Goal: Task Accomplishment & Management: Use online tool/utility

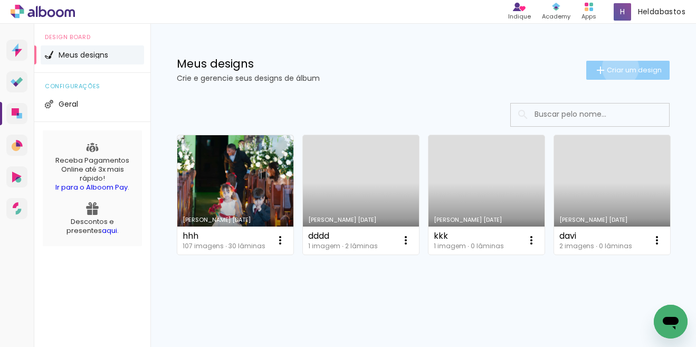
click at [609, 68] on span "Criar um design" at bounding box center [634, 69] width 55 height 7
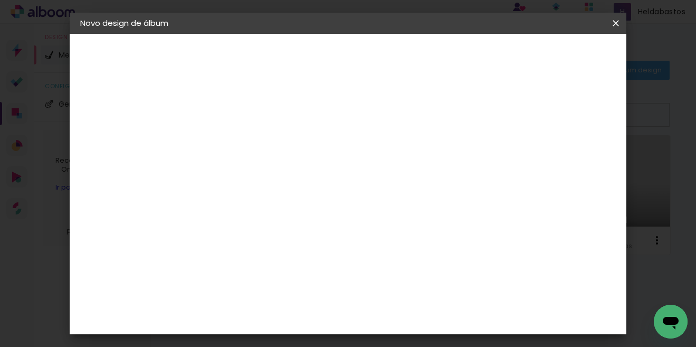
click at [253, 142] on input at bounding box center [253, 141] width 0 height 16
click at [253, 148] on input at bounding box center [253, 141] width 0 height 16
click at [253, 141] on input at bounding box center [253, 141] width 0 height 16
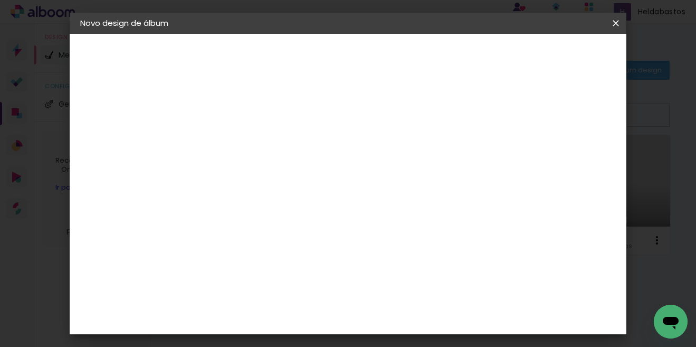
click at [253, 141] on input at bounding box center [253, 141] width 0 height 16
type input "teste"
type paper-input "teste"
click at [0, 0] on slot "Avançar" at bounding box center [0, 0] width 0 height 0
click at [265, 201] on input at bounding box center [279, 200] width 107 height 13
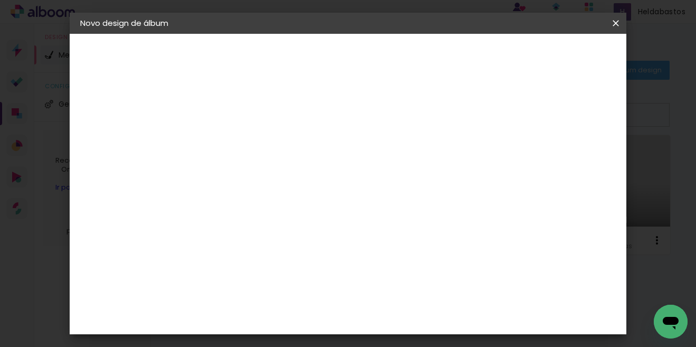
click at [265, 201] on input at bounding box center [279, 200] width 107 height 13
type input "sal"
type paper-input "sal"
click at [300, 320] on div "Salvador Daqui" at bounding box center [280, 320] width 70 height 8
click at [0, 0] on slot "Avançar" at bounding box center [0, 0] width 0 height 0
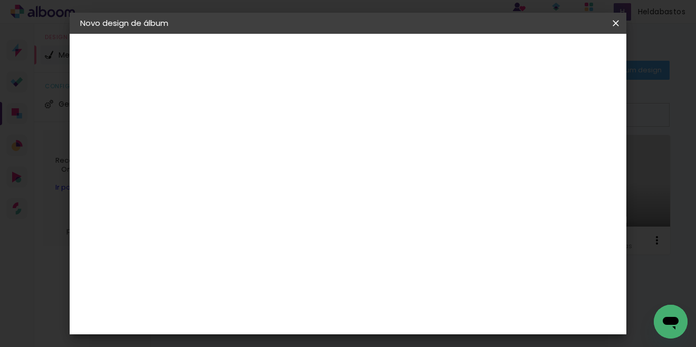
click at [324, 227] on span "20 × 25" at bounding box center [299, 241] width 49 height 28
click at [0, 0] on slot "Avançar" at bounding box center [0, 0] width 0 height 0
click at [549, 57] on span "Iniciar design" at bounding box center [525, 55] width 48 height 7
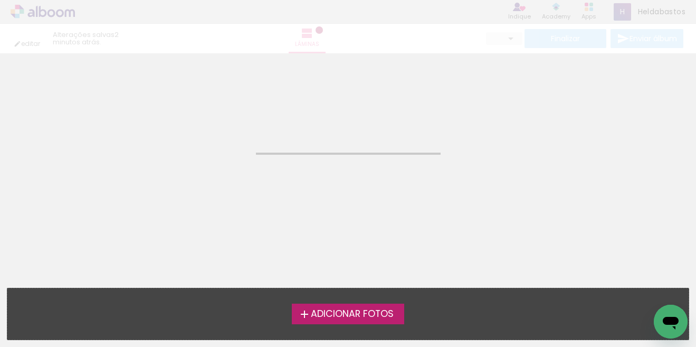
click at [341, 316] on span "Adicionar Fotos" at bounding box center [352, 313] width 83 height 9
click at [0, 0] on input "file" at bounding box center [0, 0] width 0 height 0
click at [362, 315] on span "Adicionar Fotos" at bounding box center [352, 313] width 83 height 9
click at [0, 0] on input "file" at bounding box center [0, 0] width 0 height 0
click at [362, 315] on span "Adicionar Fotos" at bounding box center [352, 313] width 83 height 9
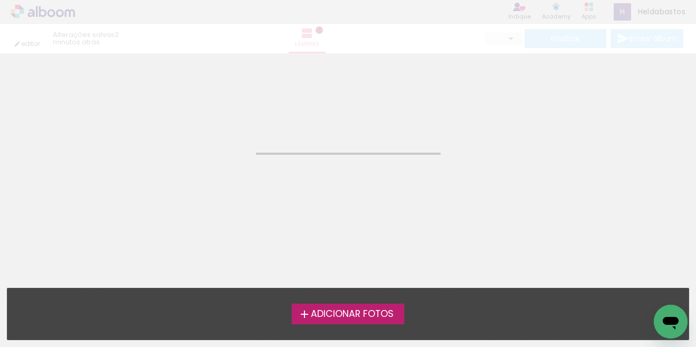
click at [0, 0] on input "file" at bounding box center [0, 0] width 0 height 0
click at [368, 313] on span "Adicionar Fotos" at bounding box center [352, 313] width 83 height 9
click at [0, 0] on input "file" at bounding box center [0, 0] width 0 height 0
click at [393, 317] on span "Adicionar Fotos" at bounding box center [352, 313] width 83 height 9
click at [0, 0] on input "file" at bounding box center [0, 0] width 0 height 0
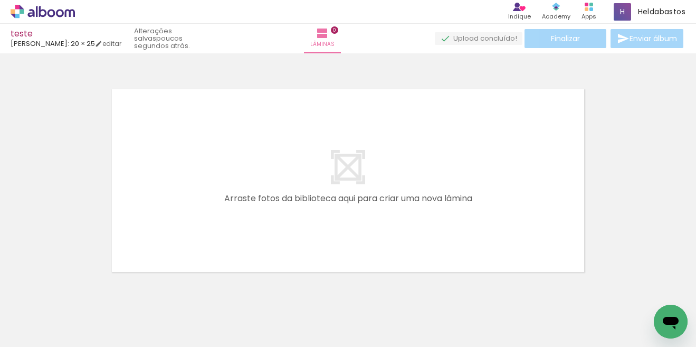
scroll to position [13, 0]
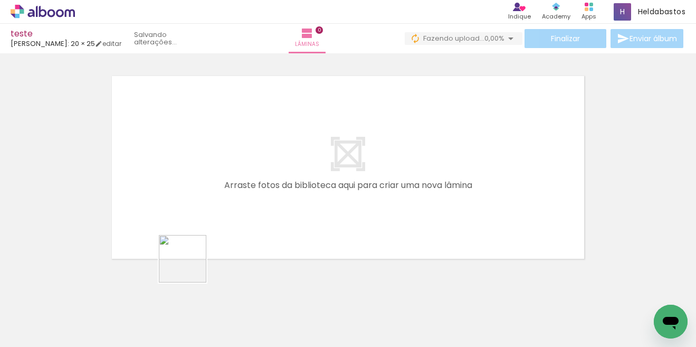
drag, startPoint x: 182, startPoint y: 275, endPoint x: 228, endPoint y: 234, distance: 61.6
click at [226, 234] on quentale-workspace at bounding box center [348, 173] width 696 height 347
click at [226, 234] on quentale-layouter at bounding box center [348, 167] width 483 height 193
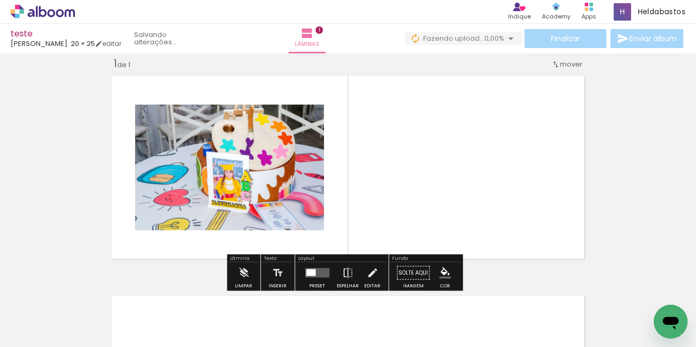
click at [488, 160] on quentale-layouter at bounding box center [348, 167] width 483 height 193
click at [462, 175] on quentale-layouter at bounding box center [348, 167] width 483 height 193
drag, startPoint x: 462, startPoint y: 175, endPoint x: 572, endPoint y: 62, distance: 157.4
click at [463, 175] on quentale-layouter at bounding box center [348, 167] width 483 height 193
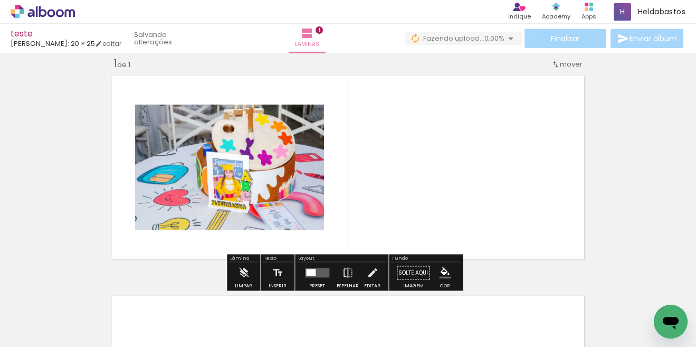
click at [574, 37] on div "Finalizar Enviar álbum" at bounding box center [545, 38] width 281 height 19
click at [526, 148] on quentale-layouter at bounding box center [348, 167] width 483 height 193
click at [293, 174] on quentale-photo at bounding box center [229, 167] width 189 height 126
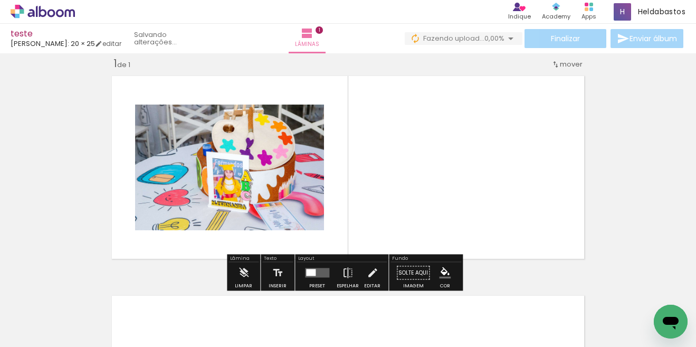
click at [315, 276] on quentale-layouter at bounding box center [317, 272] width 24 height 9
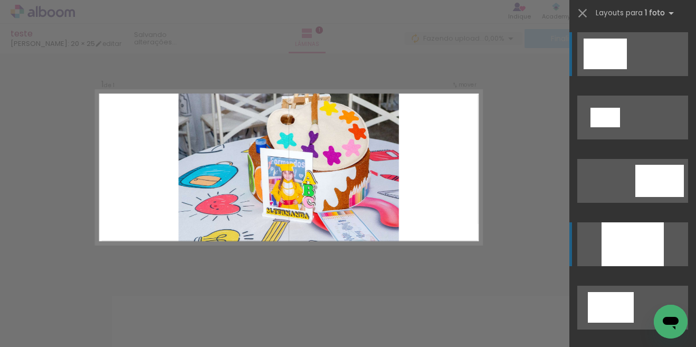
click at [632, 247] on div at bounding box center [632, 244] width 62 height 44
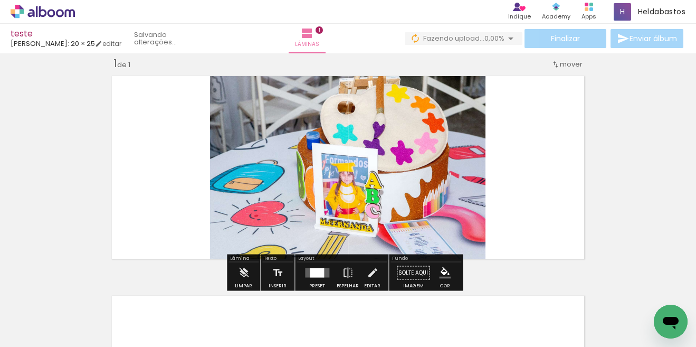
click at [545, 191] on quentale-layouter at bounding box center [348, 167] width 483 height 193
click at [45, 335] on span "Adicionar Fotos" at bounding box center [38, 333] width 32 height 12
click at [0, 0] on input "file" at bounding box center [0, 0] width 0 height 0
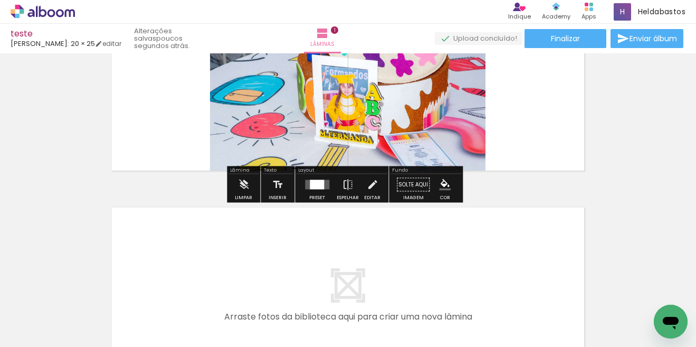
scroll to position [145, 0]
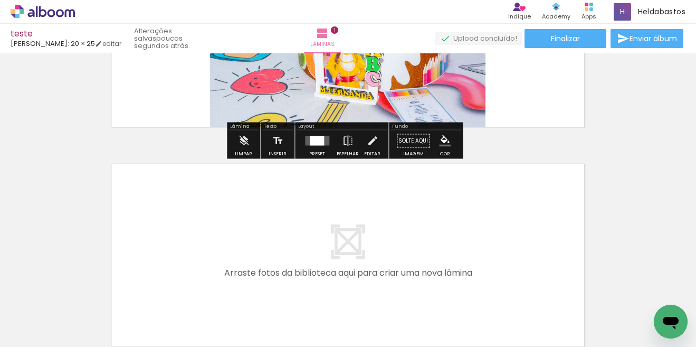
drag, startPoint x: 168, startPoint y: 299, endPoint x: 238, endPoint y: 249, distance: 85.8
click at [238, 249] on quentale-workspace at bounding box center [348, 173] width 696 height 347
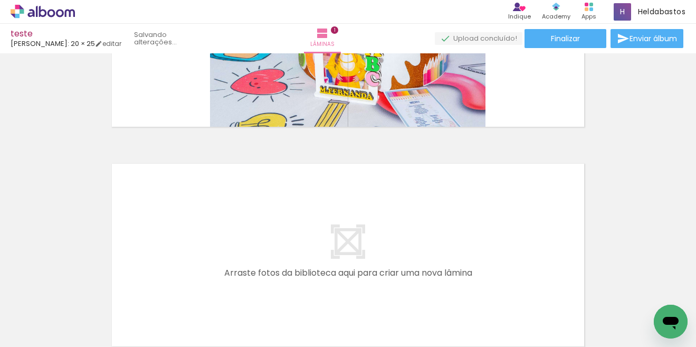
click at [263, 237] on quentale-layouter at bounding box center [348, 254] width 483 height 193
click at [168, 311] on div at bounding box center [164, 311] width 35 height 52
click at [230, 255] on quentale-layouter at bounding box center [348, 254] width 483 height 193
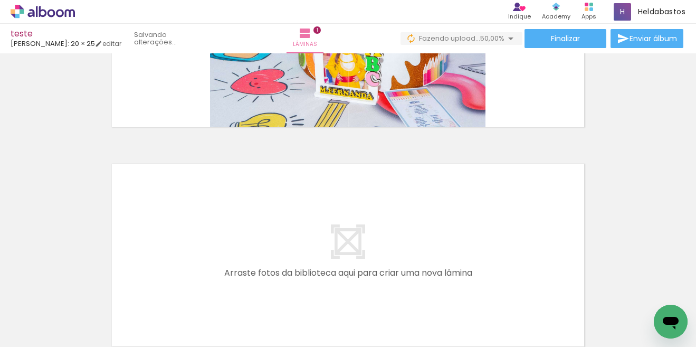
click at [176, 301] on div at bounding box center [165, 310] width 32 height 47
click at [197, 248] on quentale-layouter at bounding box center [348, 254] width 483 height 193
drag, startPoint x: 170, startPoint y: 320, endPoint x: 196, endPoint y: 275, distance: 51.8
click at [180, 312] on div at bounding box center [165, 310] width 32 height 47
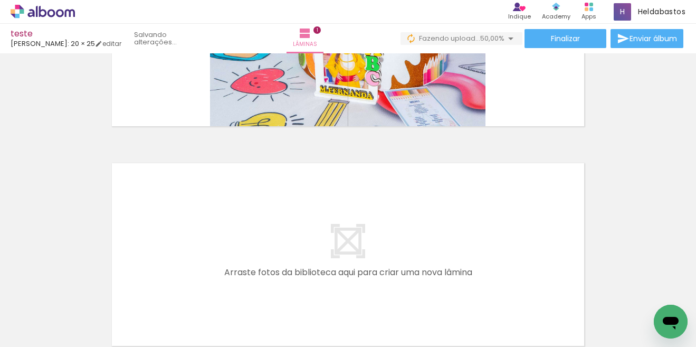
click at [206, 247] on quentale-layouter at bounding box center [348, 254] width 483 height 193
click at [87, 292] on iron-horizontal-list at bounding box center [75, 314] width 21 height 66
click at [414, 229] on quentale-layouter at bounding box center [348, 254] width 483 height 193
click at [428, 227] on quentale-layouter at bounding box center [348, 254] width 483 height 193
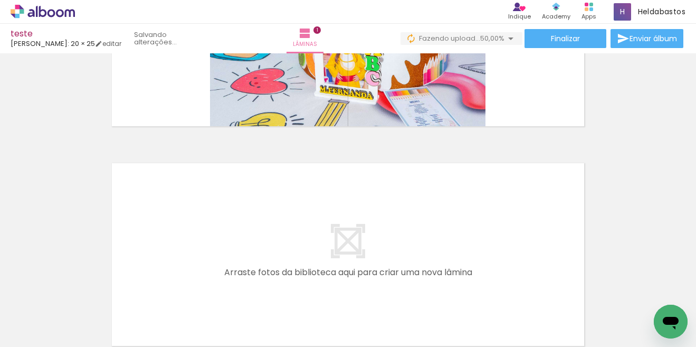
click at [428, 227] on quentale-layouter at bounding box center [348, 254] width 483 height 193
click at [164, 319] on div at bounding box center [164, 311] width 35 height 52
drag, startPoint x: 188, startPoint y: 271, endPoint x: 199, endPoint y: 251, distance: 22.9
click at [197, 255] on quentale-layouter at bounding box center [348, 254] width 483 height 193
drag, startPoint x: 199, startPoint y: 251, endPoint x: 220, endPoint y: 234, distance: 26.7
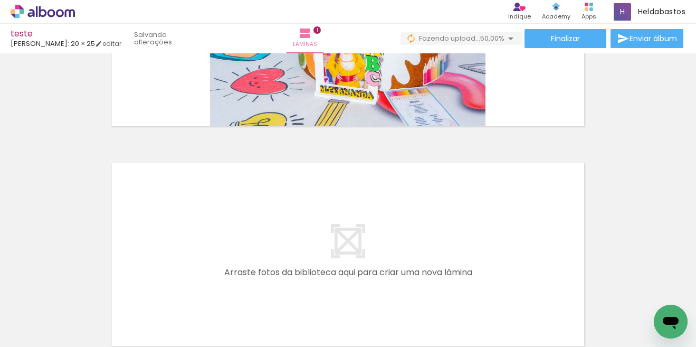
click at [220, 234] on quentale-layouter at bounding box center [348, 254] width 483 height 193
click at [174, 304] on div at bounding box center [164, 311] width 35 height 52
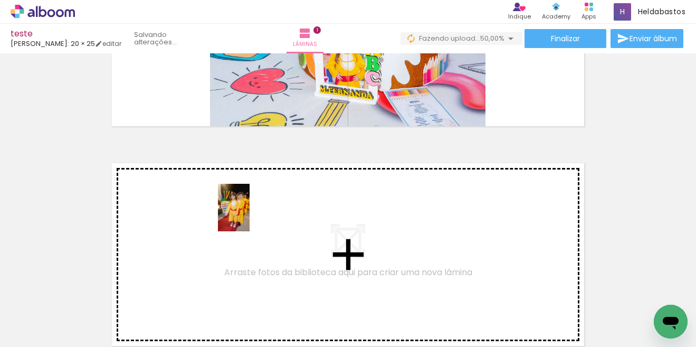
drag, startPoint x: 174, startPoint y: 304, endPoint x: 249, endPoint y: 215, distance: 116.4
click at [249, 215] on quentale-workspace at bounding box center [348, 173] width 696 height 347
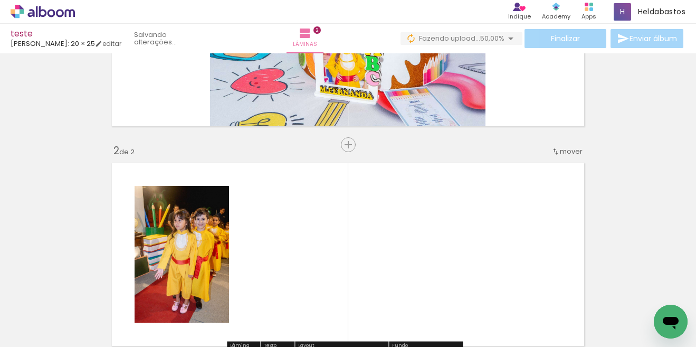
scroll to position [233, 0]
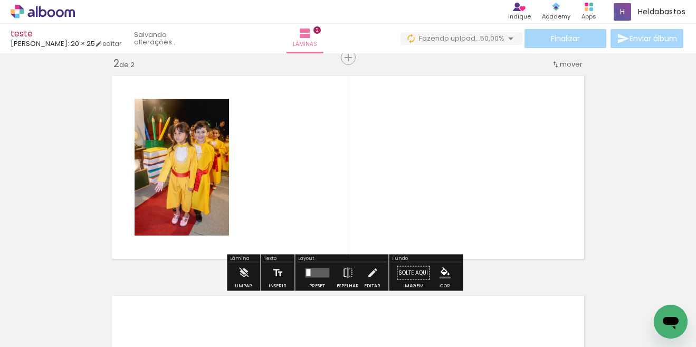
click at [526, 184] on quentale-layouter at bounding box center [348, 167] width 483 height 193
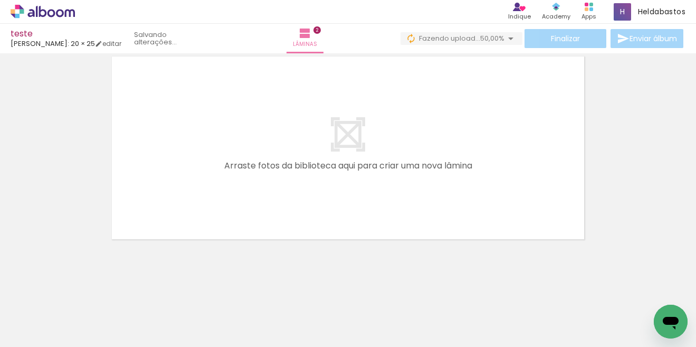
scroll to position [472, 0]
click at [58, 329] on paper-button "Adicionar Fotos" at bounding box center [32, 332] width 51 height 17
click at [0, 0] on input "file" at bounding box center [0, 0] width 0 height 0
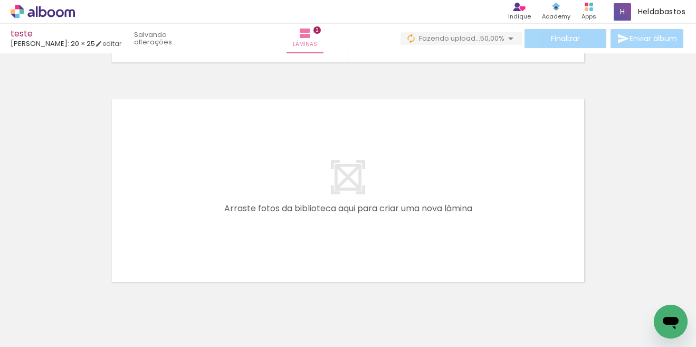
scroll to position [428, 0]
click at [57, 313] on iron-icon at bounding box center [54, 315] width 8 height 8
click at [0, 0] on slot "Não utilizadas" at bounding box center [0, 0] width 0 height 0
type input "Não utilizadas"
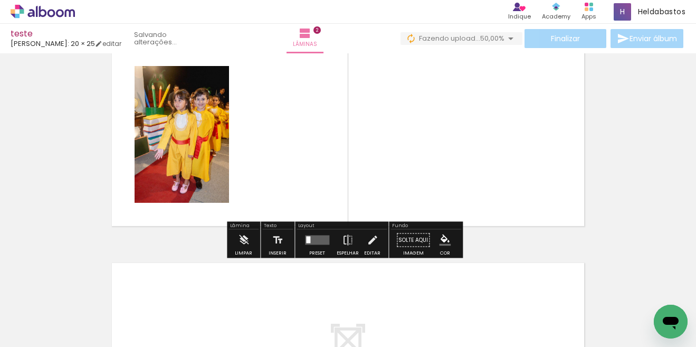
scroll to position [252, 0]
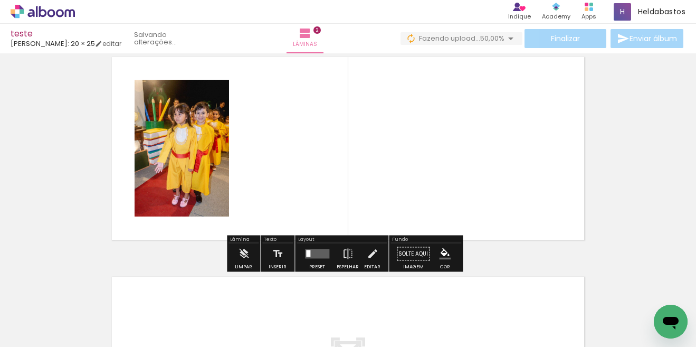
click at [513, 143] on quentale-layouter at bounding box center [348, 148] width 483 height 193
click at [559, 41] on div "Finalizar Enviar álbum" at bounding box center [542, 38] width 285 height 19
drag, startPoint x: 559, startPoint y: 41, endPoint x: 537, endPoint y: 99, distance: 61.7
click at [558, 41] on div "Finalizar Enviar álbum" at bounding box center [542, 38] width 285 height 19
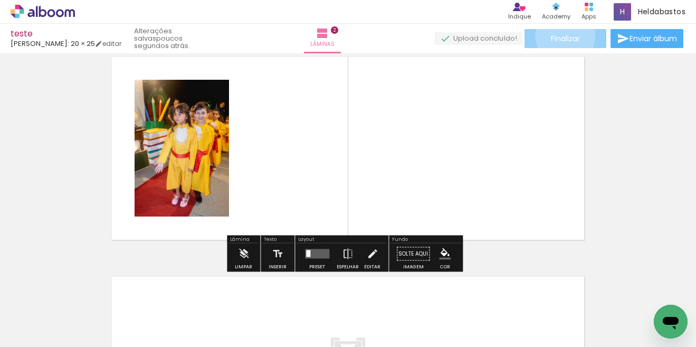
click at [561, 36] on span "Finalizar" at bounding box center [565, 38] width 29 height 7
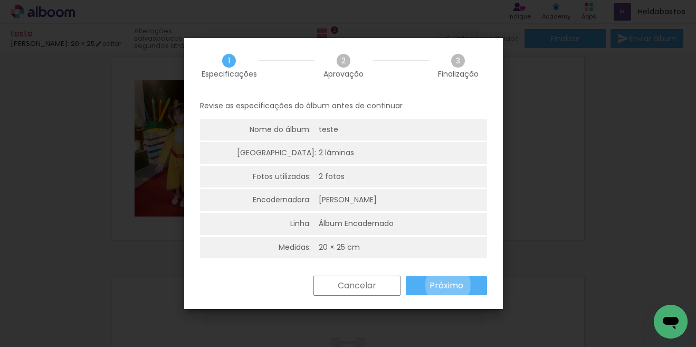
click at [0, 0] on slot "Próximo" at bounding box center [0, 0] width 0 height 0
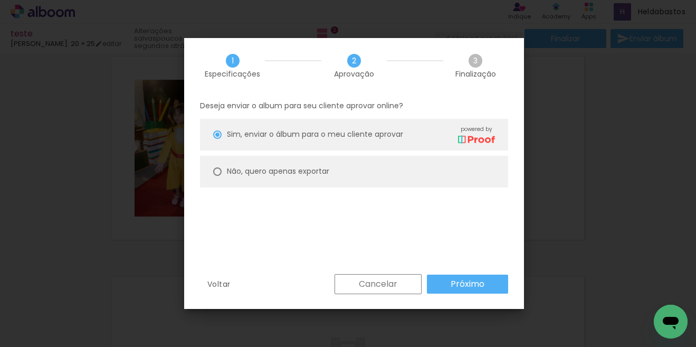
click at [216, 171] on div at bounding box center [217, 171] width 8 height 8
type paper-radio-button "on"
click at [0, 0] on slot "Próximo" at bounding box center [0, 0] width 0 height 0
type input "Alta, 300 DPI"
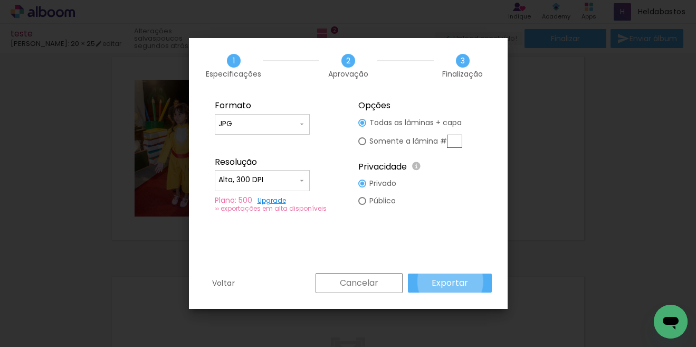
click at [0, 0] on slot "Exportar" at bounding box center [0, 0] width 0 height 0
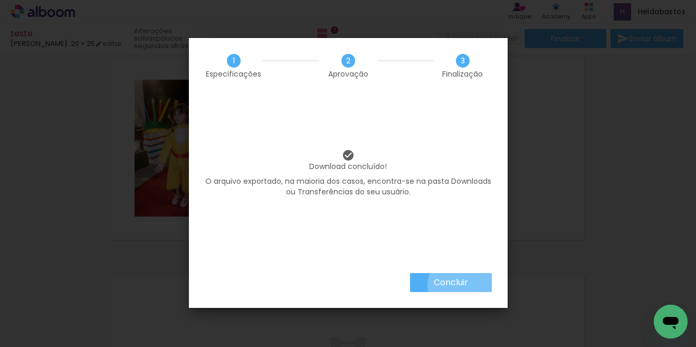
click at [0, 0] on slot "Concluir" at bounding box center [0, 0] width 0 height 0
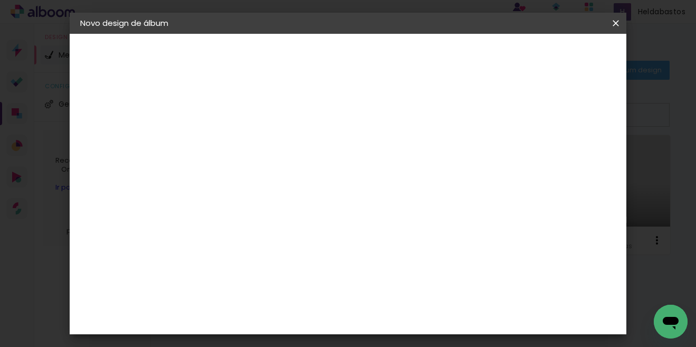
click at [619, 24] on iron-icon at bounding box center [615, 23] width 13 height 11
click at [617, 22] on iron-icon at bounding box center [615, 23] width 13 height 11
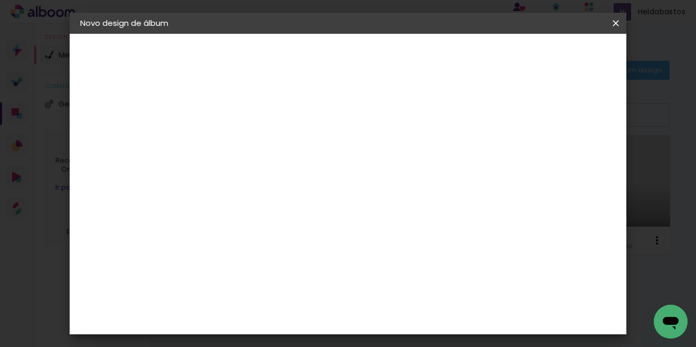
click at [612, 19] on iron-icon at bounding box center [615, 23] width 13 height 11
click at [614, 23] on iron-overlay-backdrop at bounding box center [348, 173] width 696 height 347
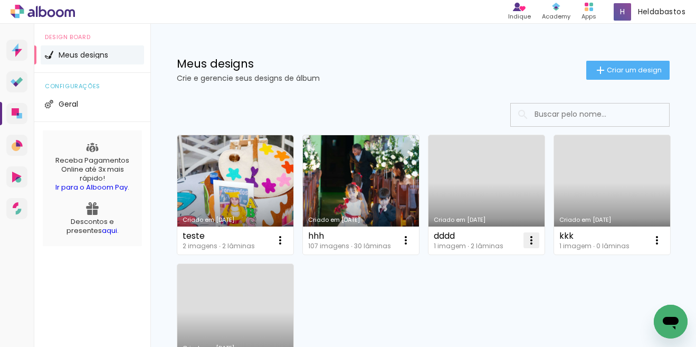
click at [534, 244] on iron-icon at bounding box center [531, 240] width 13 height 13
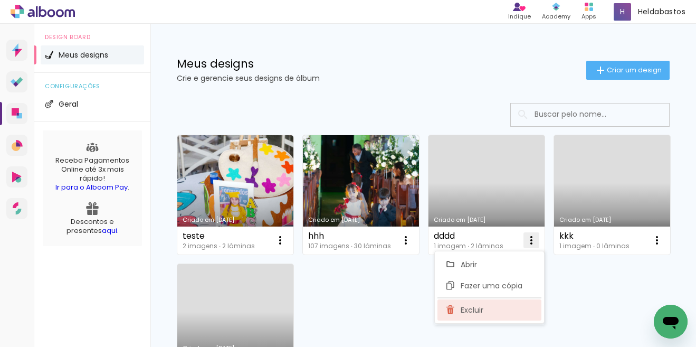
click at [479, 306] on span "Excluir" at bounding box center [471, 309] width 23 height 7
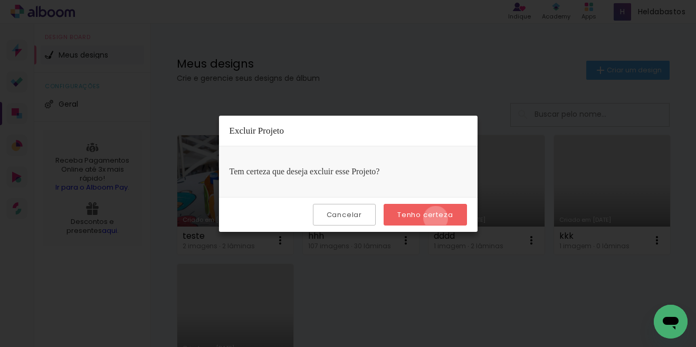
click at [0, 0] on slot "Tenho certeza" at bounding box center [0, 0] width 0 height 0
click at [439, 45] on iron-overlay-backdrop at bounding box center [348, 173] width 696 height 347
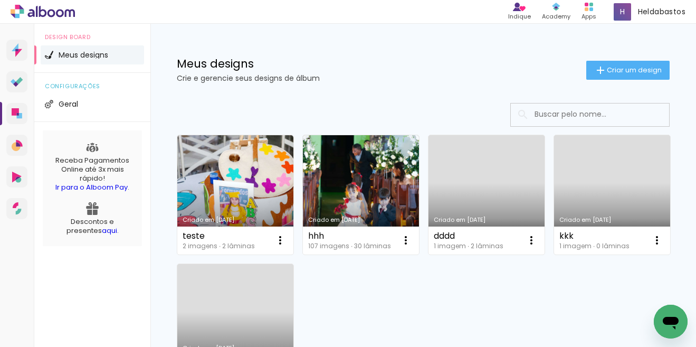
scroll to position [48, 0]
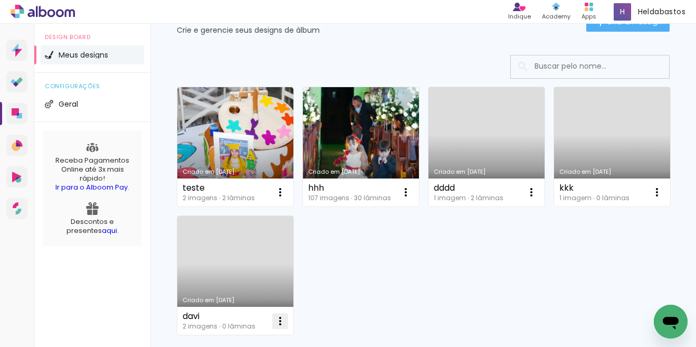
click at [286, 323] on iron-icon at bounding box center [280, 320] width 13 height 13
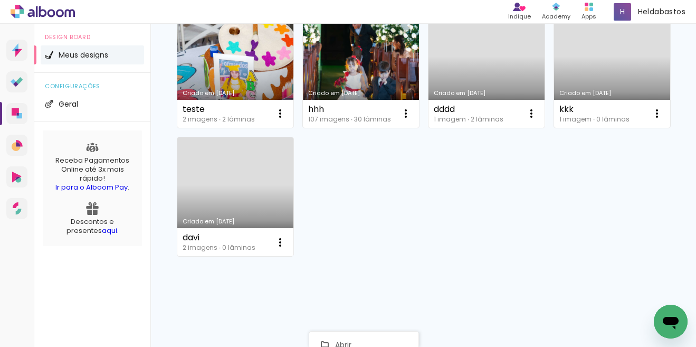
scroll to position [123, 0]
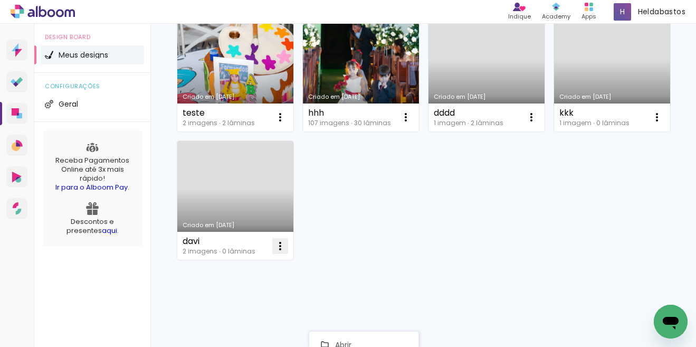
click at [286, 249] on iron-icon at bounding box center [280, 245] width 13 height 13
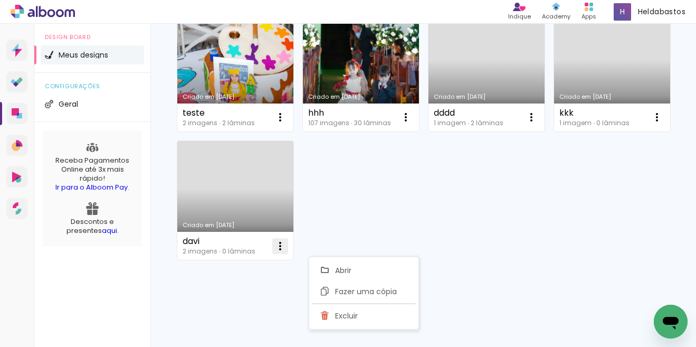
click at [286, 249] on iron-icon at bounding box center [280, 245] width 13 height 13
click at [342, 315] on span "Excluir" at bounding box center [346, 315] width 23 height 7
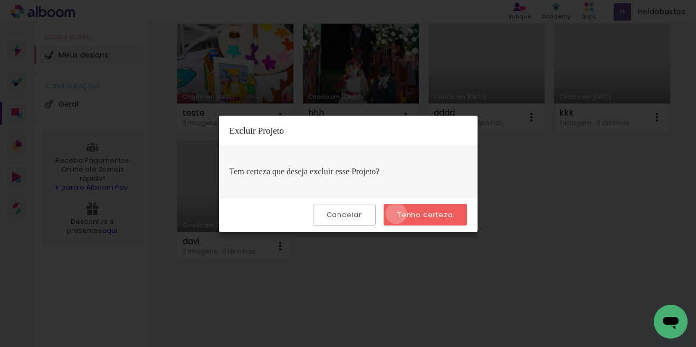
click at [398, 213] on paper-button "Tenho certeza" at bounding box center [424, 215] width 83 height 22
click at [522, 295] on iron-overlay-backdrop at bounding box center [348, 173] width 696 height 347
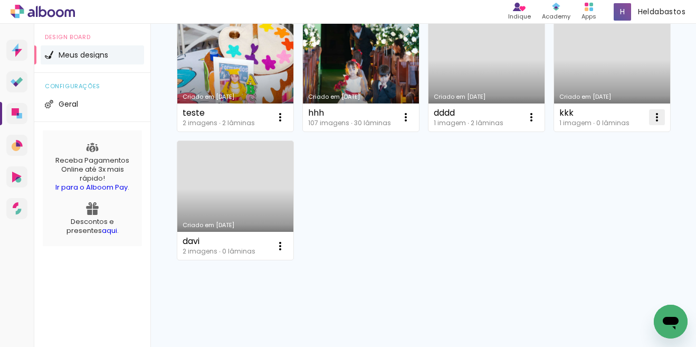
click at [650, 123] on iron-icon at bounding box center [656, 117] width 13 height 13
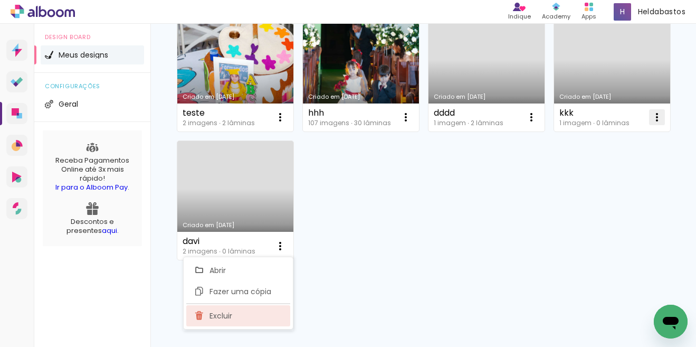
click at [224, 313] on span "Excluir" at bounding box center [220, 315] width 23 height 7
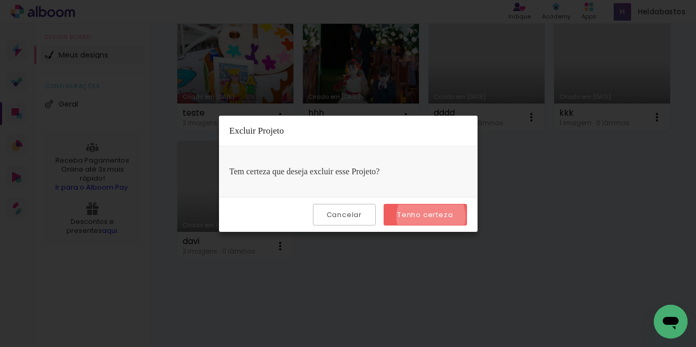
click at [0, 0] on slot "Tenho certeza" at bounding box center [0, 0] width 0 height 0
click at [0, 0] on slot "Cancelar" at bounding box center [0, 0] width 0 height 0
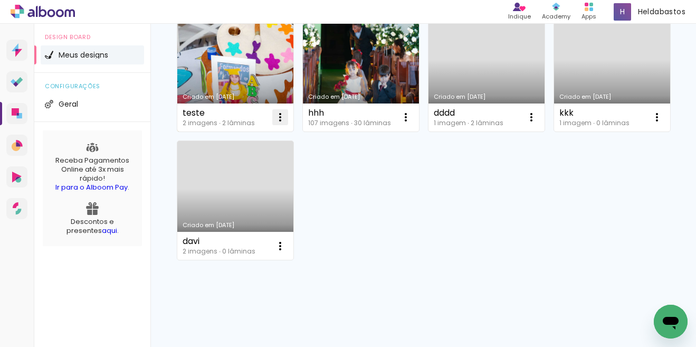
click at [280, 116] on iron-icon at bounding box center [280, 117] width 13 height 13
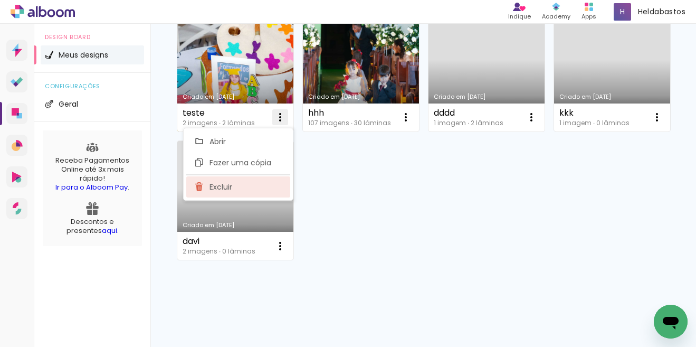
click at [227, 186] on span "Excluir" at bounding box center [220, 186] width 23 height 7
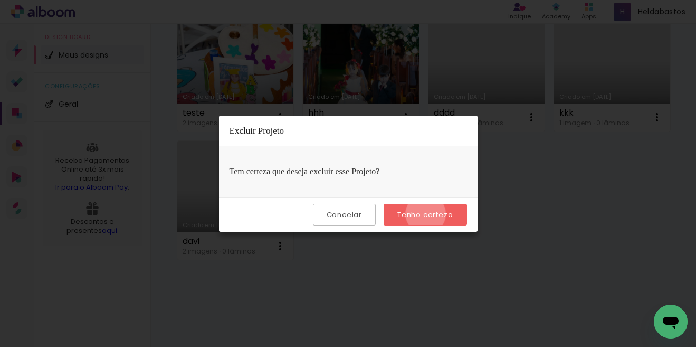
click at [0, 0] on slot "Tenho certeza" at bounding box center [0, 0] width 0 height 0
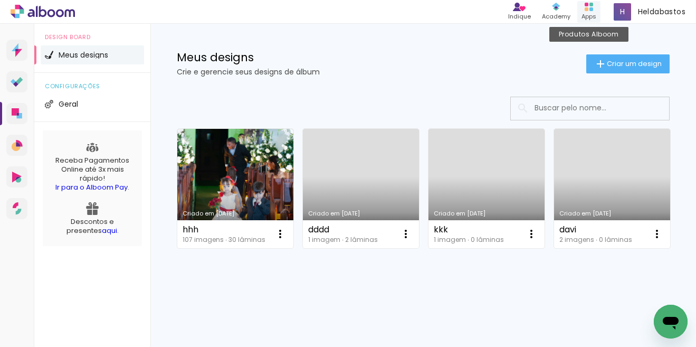
click at [588, 7] on icon at bounding box center [588, 7] width 8 height 8
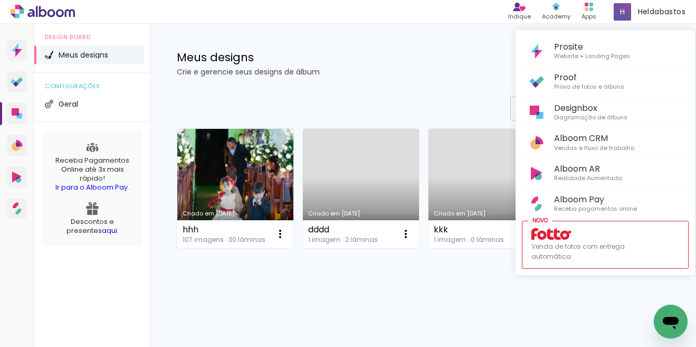
click at [388, 297] on div at bounding box center [348, 173] width 696 height 347
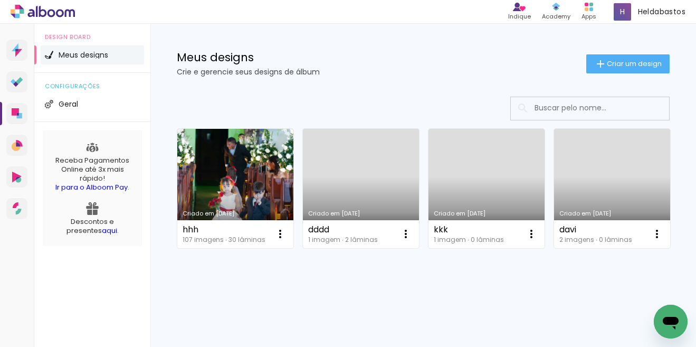
click at [667, 310] on div "Abrir janela de mensagens" at bounding box center [671, 321] width 32 height 32
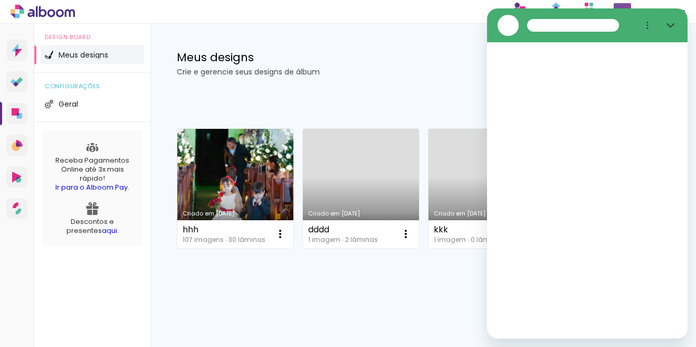
scroll to position [0, 0]
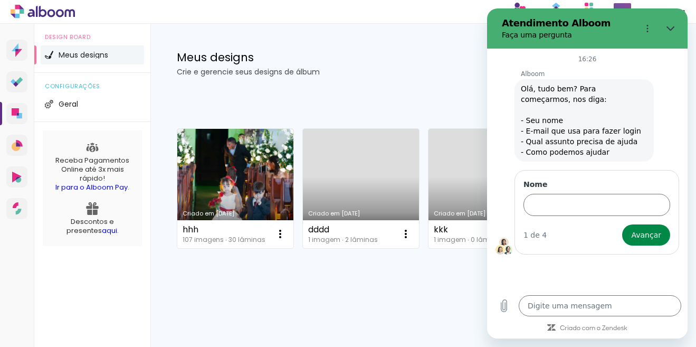
click at [469, 194] on div "Criado em [DATE] hhh 107 imagens ∙ 30 lâminas Abrir Fazer uma cópia Excluir Cri…" at bounding box center [423, 187] width 502 height 129
click at [394, 177] on div "Criado em [DATE] hhh 107 imagens ∙ 30 lâminas Abrir Fazer uma cópia Excluir Cri…" at bounding box center [423, 187] width 502 height 129
drag, startPoint x: 673, startPoint y: 27, endPoint x: 1158, endPoint y: 133, distance: 496.7
click at [673, 27] on icon "Fechar" at bounding box center [670, 28] width 8 height 5
type textarea "x"
